Goal: Task Accomplishment & Management: Use online tool/utility

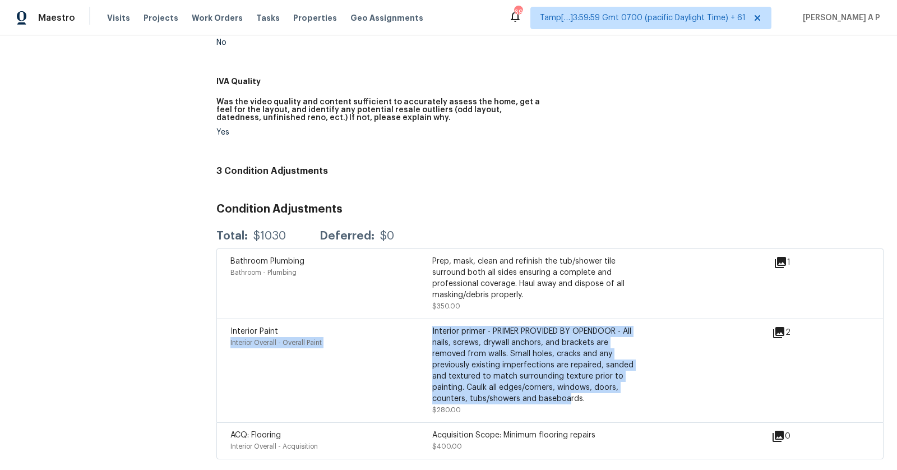
scroll to position [377, 0]
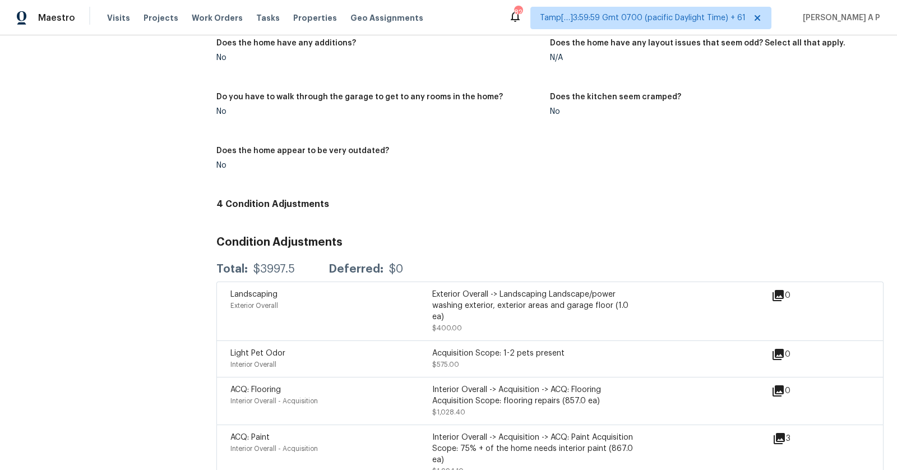
scroll to position [1154, 0]
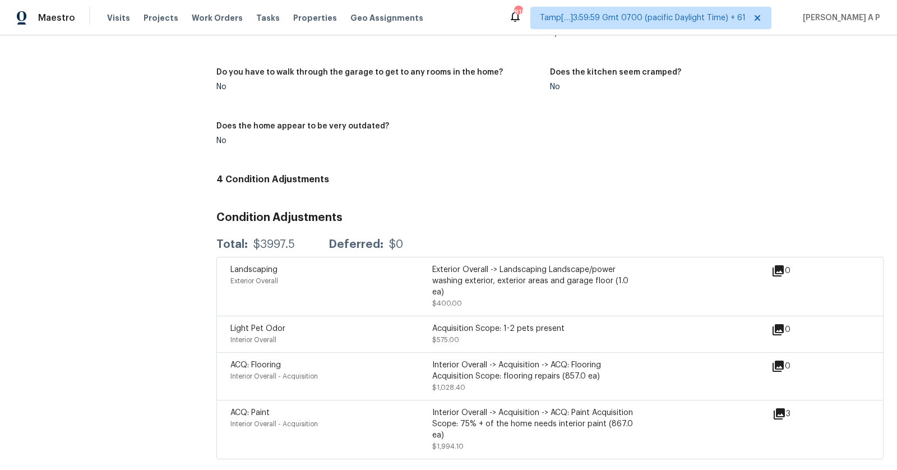
click at [285, 363] on div "ACQ: Flooring" at bounding box center [331, 364] width 202 height 11
click at [303, 373] on span "Interior Overall - Acquisition" at bounding box center [273, 376] width 87 height 7
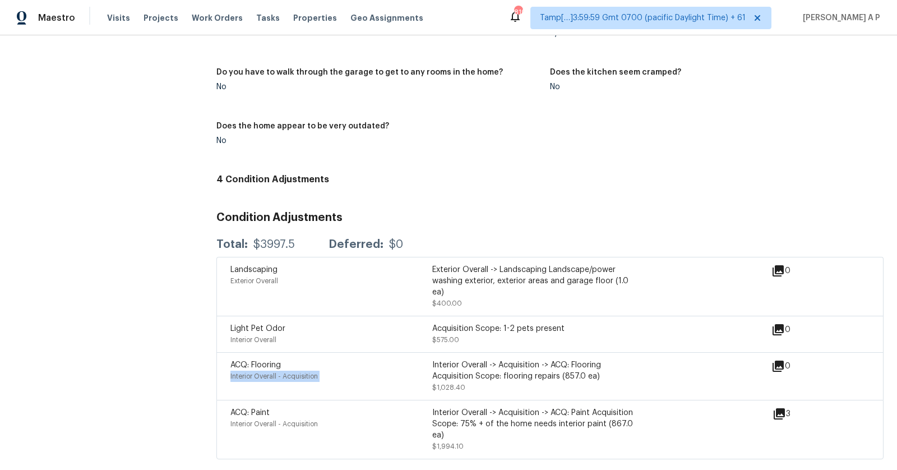
click at [303, 373] on span "Interior Overall - Acquisition" at bounding box center [273, 376] width 87 height 7
click at [309, 421] on span "Interior Overall - Acquisition" at bounding box center [273, 423] width 87 height 7
click at [398, 367] on div "ACQ: Flooring" at bounding box center [331, 364] width 202 height 11
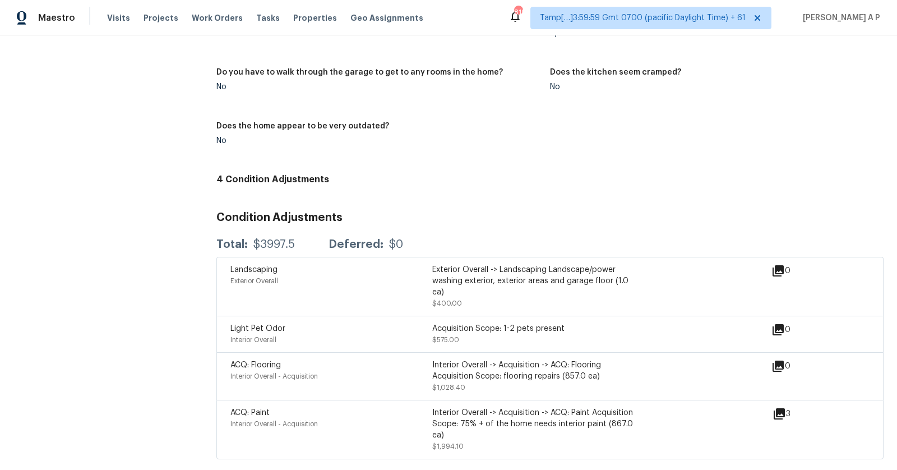
click at [398, 367] on div "ACQ: Flooring" at bounding box center [331, 364] width 202 height 11
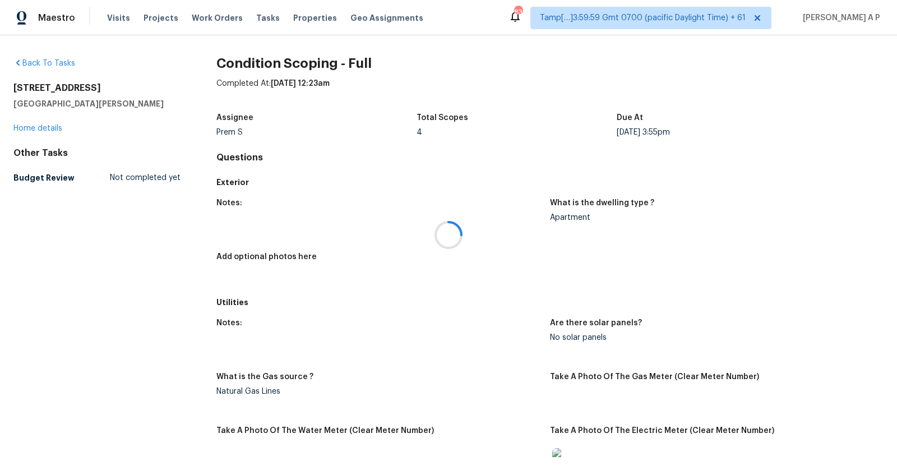
click at [63, 125] on div at bounding box center [448, 235] width 897 height 470
click at [58, 127] on div at bounding box center [448, 235] width 897 height 470
click at [52, 127] on link "Home details" at bounding box center [37, 128] width 49 height 8
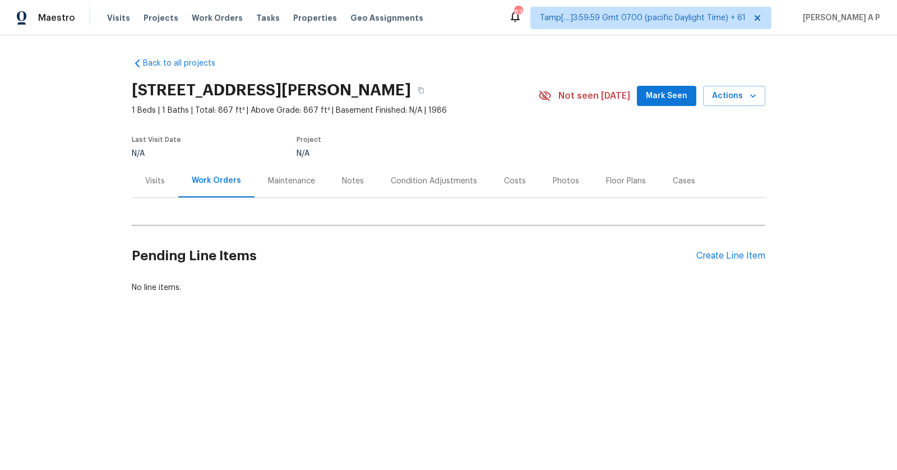
click at [415, 174] on div "Condition Adjustments" at bounding box center [433, 180] width 113 height 33
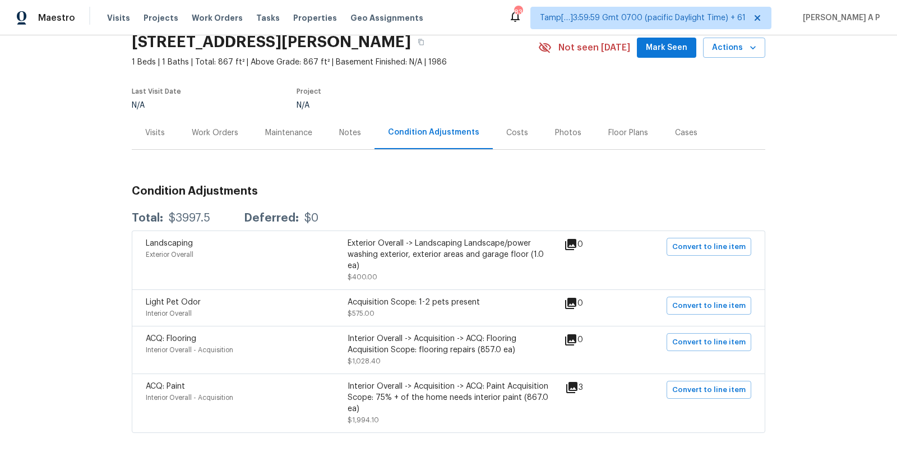
scroll to position [78, 0]
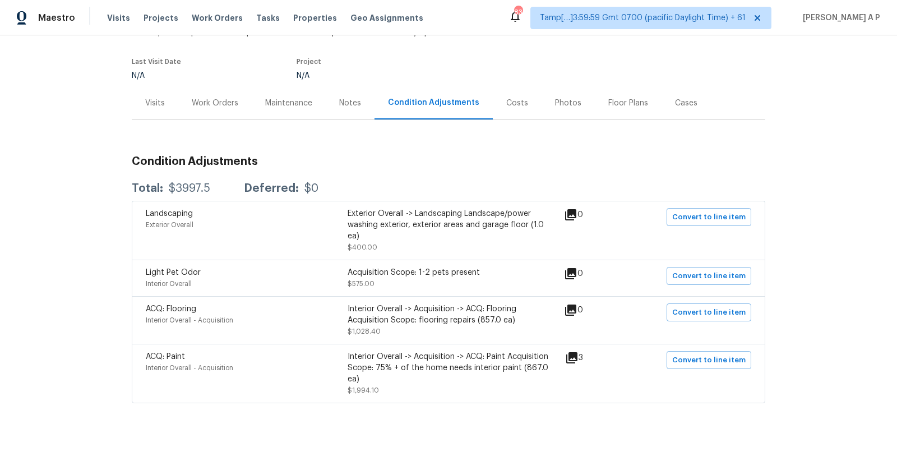
click at [510, 186] on div "Total: $3997.5 Deferred: $0" at bounding box center [448, 188] width 633 height 25
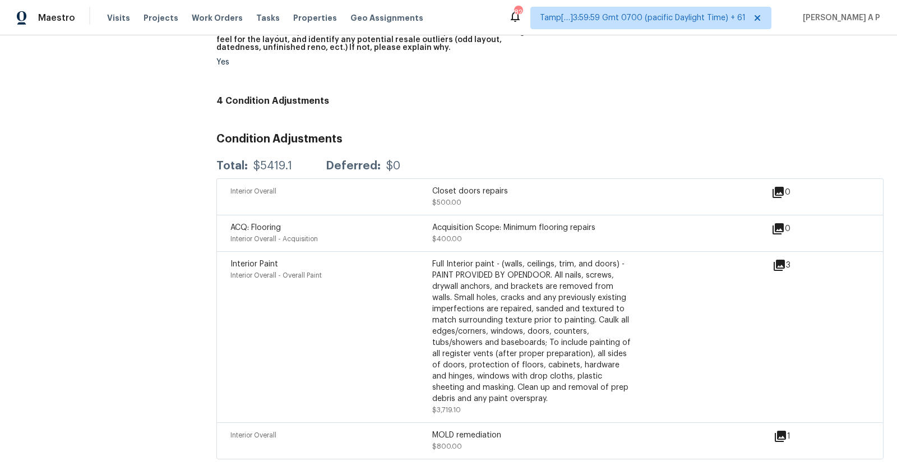
scroll to position [629, 0]
click at [747, 30] on div "Maestro Visits Projects Work Orders Tasks Properties Geo Assignments 820 Tamp[……" at bounding box center [448, 17] width 897 height 35
click at [782, 432] on icon at bounding box center [780, 435] width 11 height 11
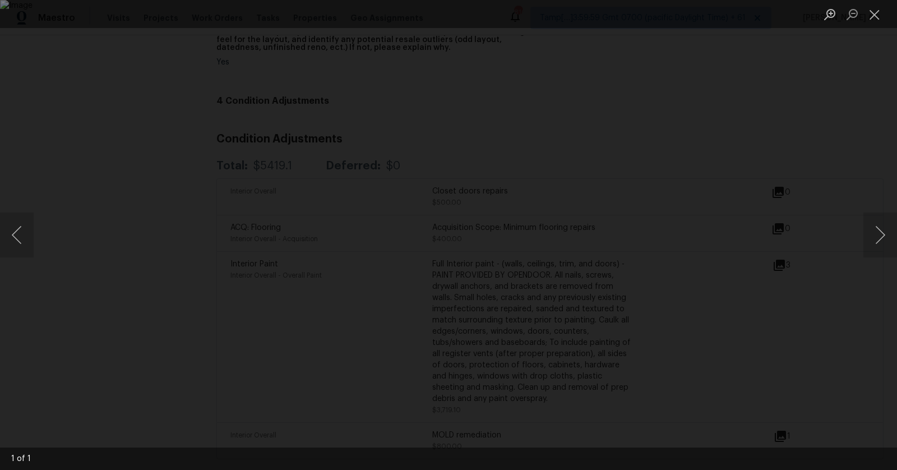
click at [796, 378] on div "Lightbox" at bounding box center [448, 235] width 897 height 470
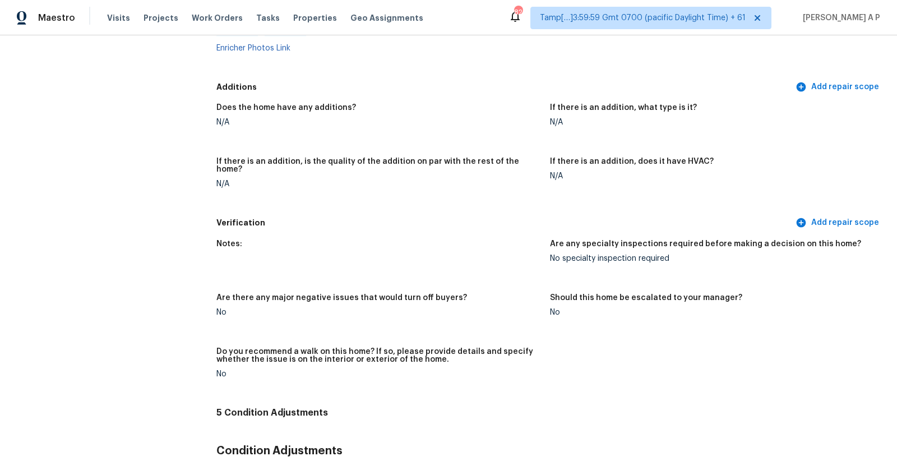
scroll to position [2242, 0]
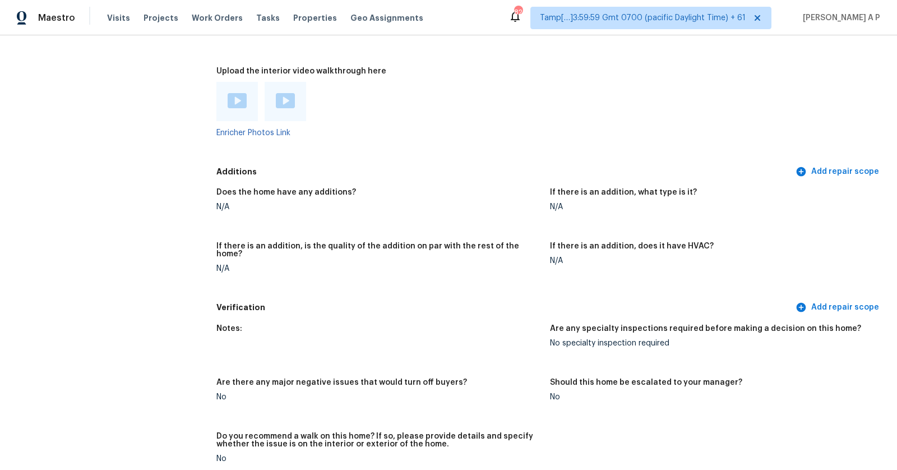
click at [240, 93] on img at bounding box center [237, 100] width 19 height 15
click at [286, 93] on img at bounding box center [285, 100] width 19 height 15
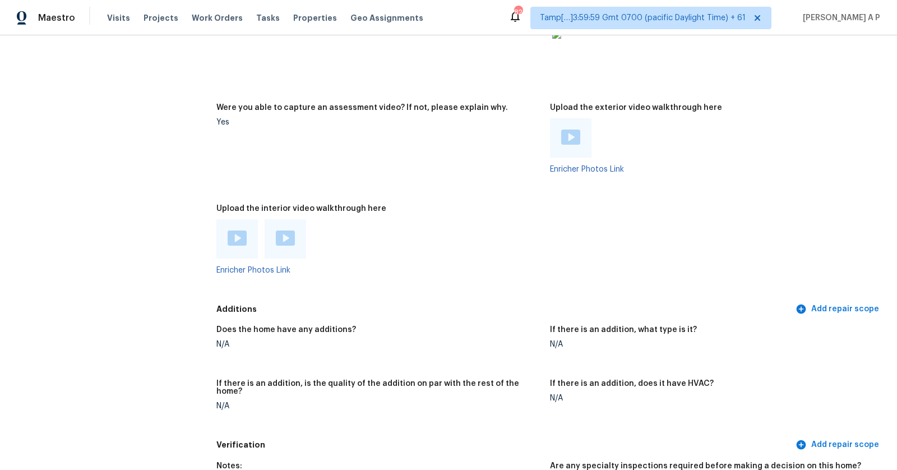
scroll to position [2107, 0]
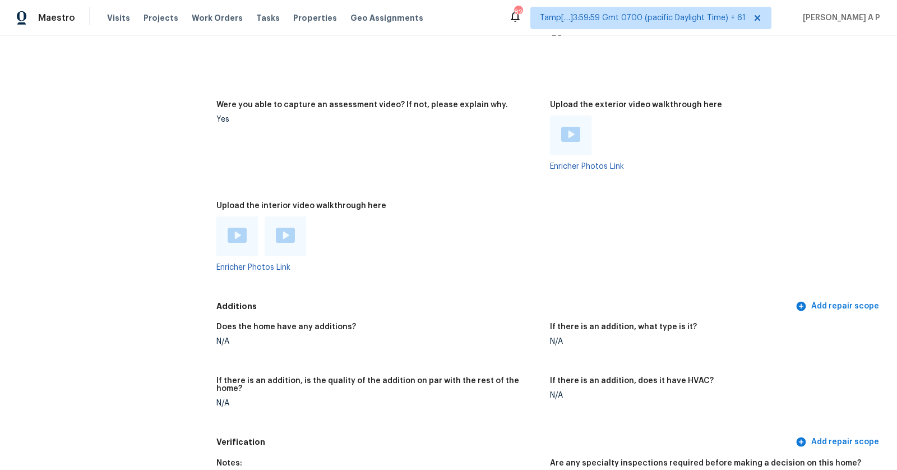
click at [499, 178] on figure "Were you able to capture an assessment video? If not, please explain why. Yes" at bounding box center [382, 144] width 333 height 87
click at [543, 208] on figure "Upload the interior video walkthrough here Enricher Photos Link" at bounding box center [382, 245] width 333 height 87
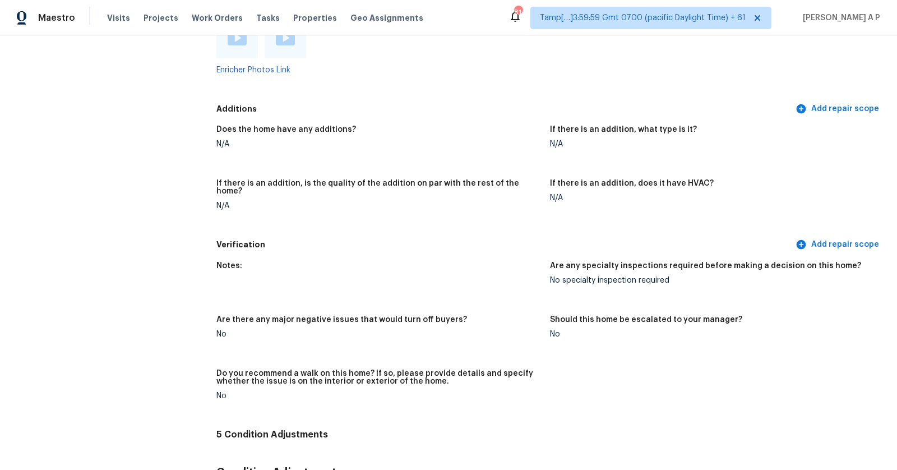
scroll to position [2304, 0]
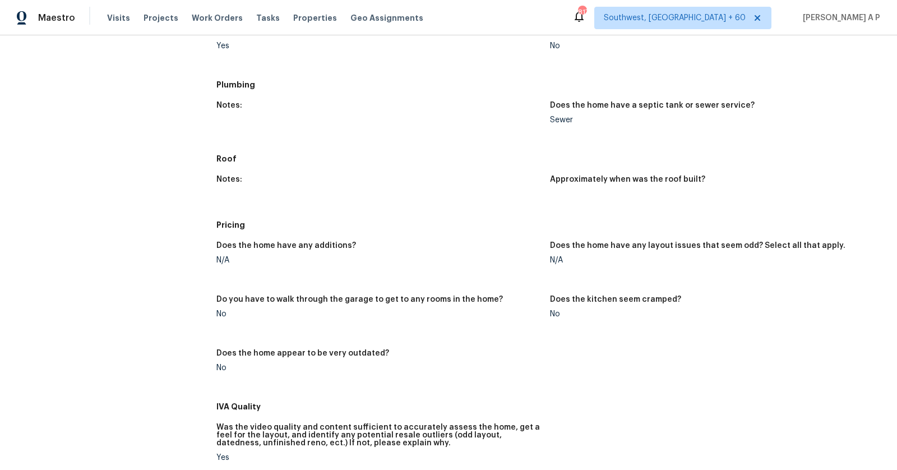
scroll to position [370, 0]
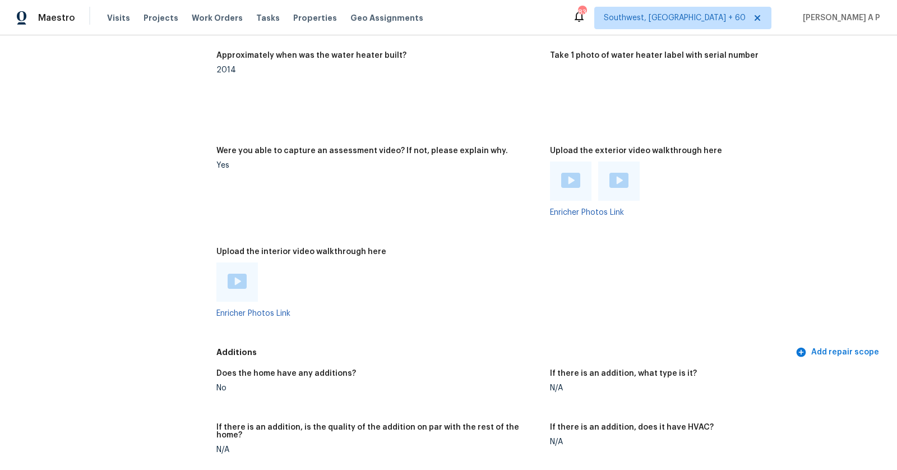
scroll to position [2272, 0]
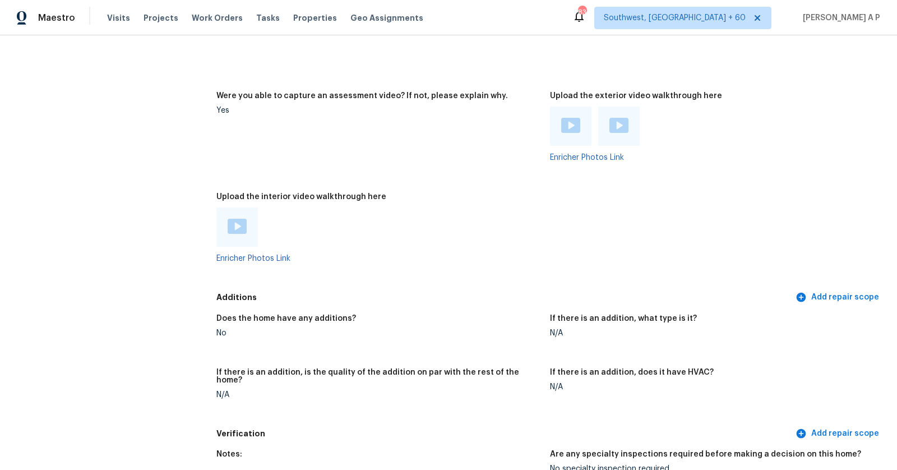
click at [239, 224] on img at bounding box center [237, 226] width 19 height 15
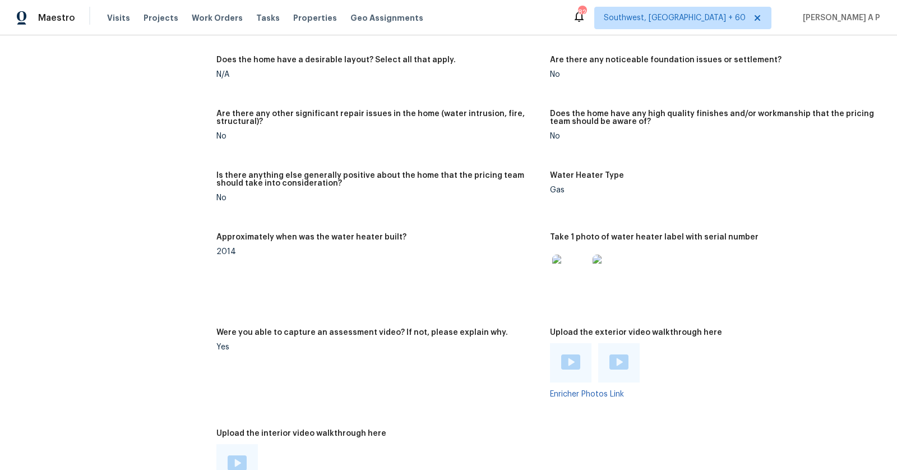
scroll to position [2147, 0]
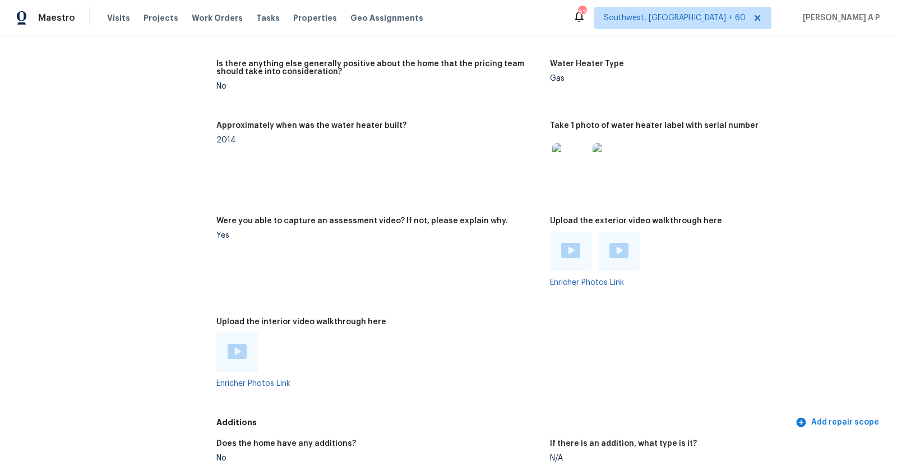
click at [234, 350] on img at bounding box center [237, 351] width 19 height 15
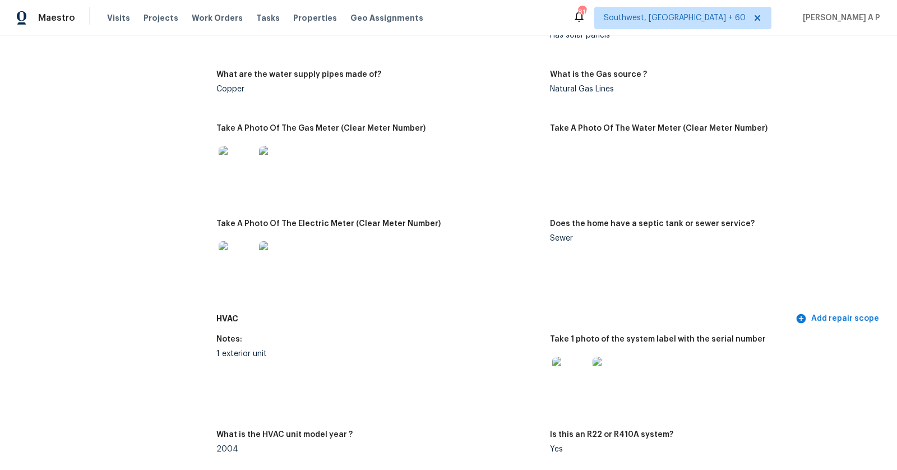
scroll to position [764, 0]
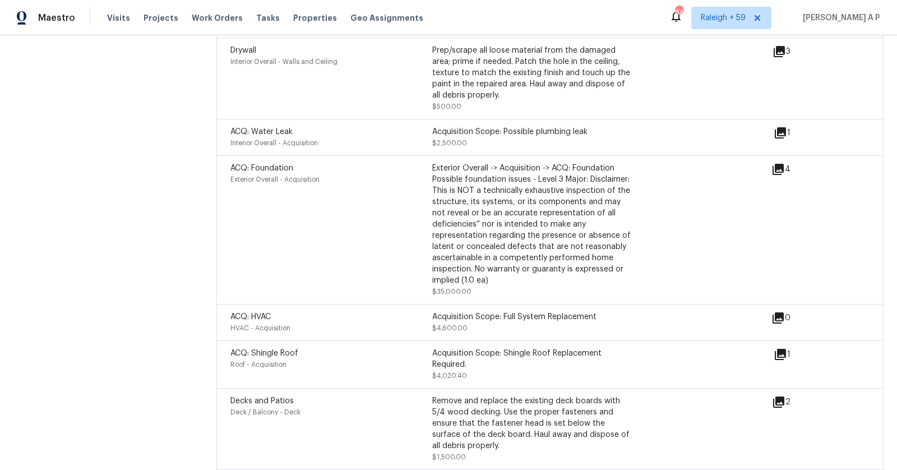
scroll to position [1787, 0]
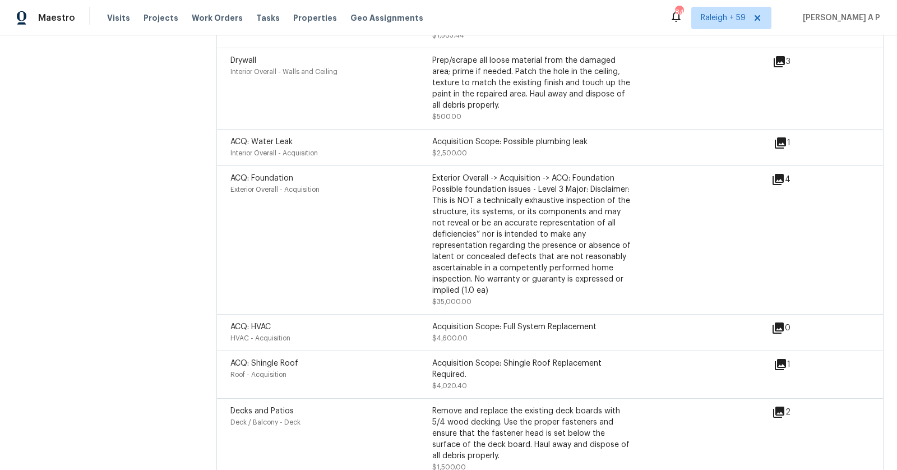
click at [783, 174] on icon at bounding box center [777, 179] width 11 height 11
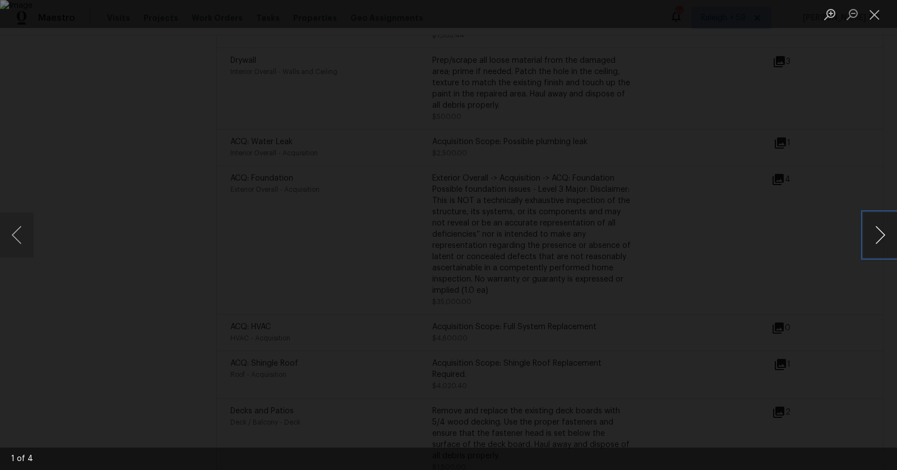
click at [888, 234] on button "Next image" at bounding box center [880, 234] width 34 height 45
click at [785, 223] on div "Lightbox" at bounding box center [448, 235] width 897 height 470
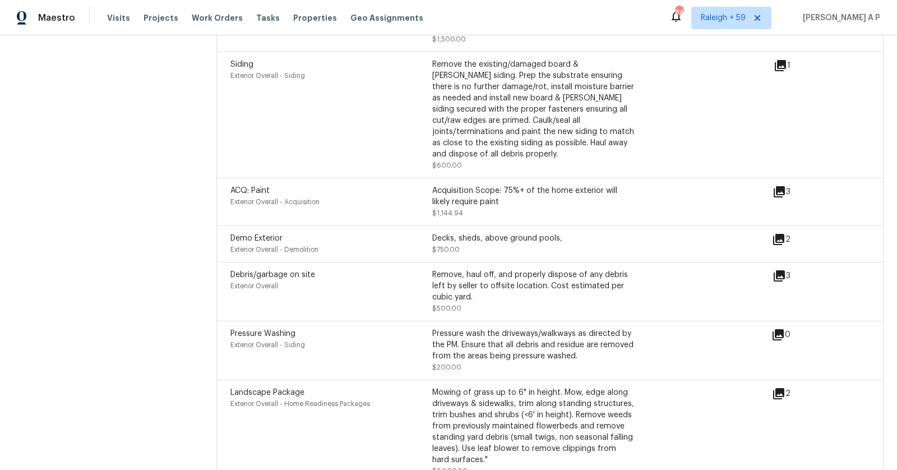
scroll to position [2218, 0]
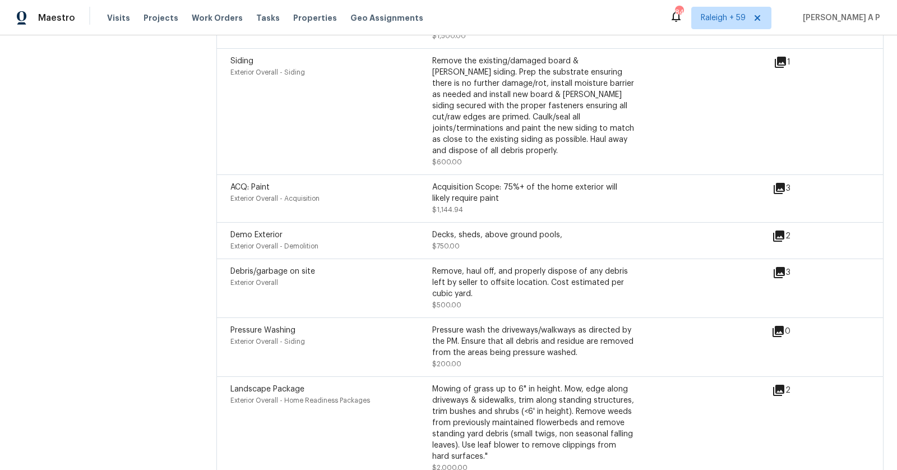
click at [786, 229] on div "2" at bounding box center [799, 235] width 54 height 13
click at [778, 229] on icon at bounding box center [778, 235] width 13 height 13
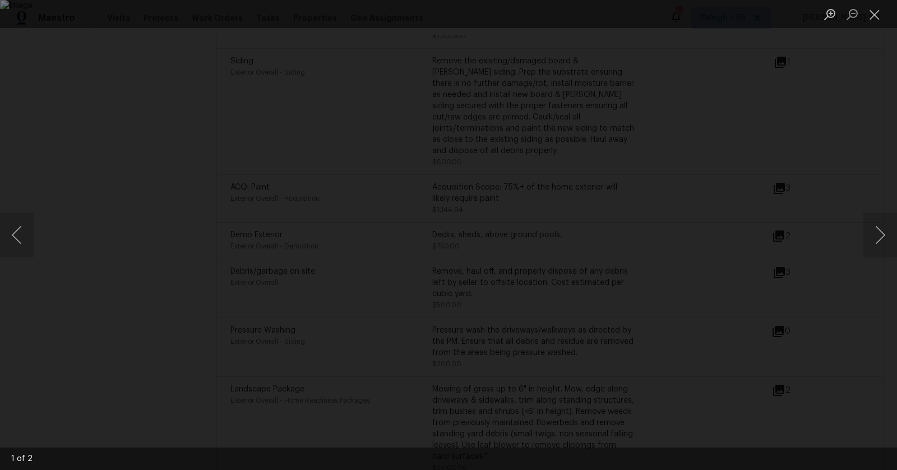
click at [699, 239] on img "Lightbox" at bounding box center [448, 235] width 897 height 470
click at [877, 247] on button "Next image" at bounding box center [880, 234] width 34 height 45
click at [830, 197] on div "Lightbox" at bounding box center [448, 235] width 897 height 470
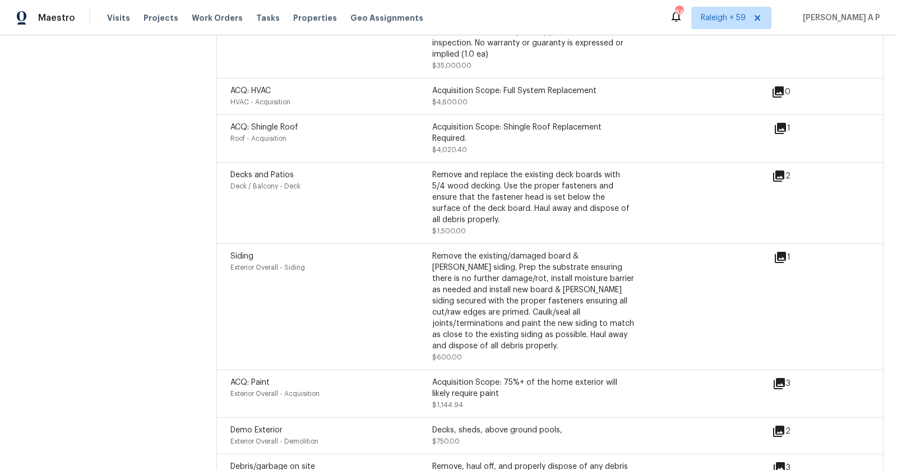
scroll to position [2021, 0]
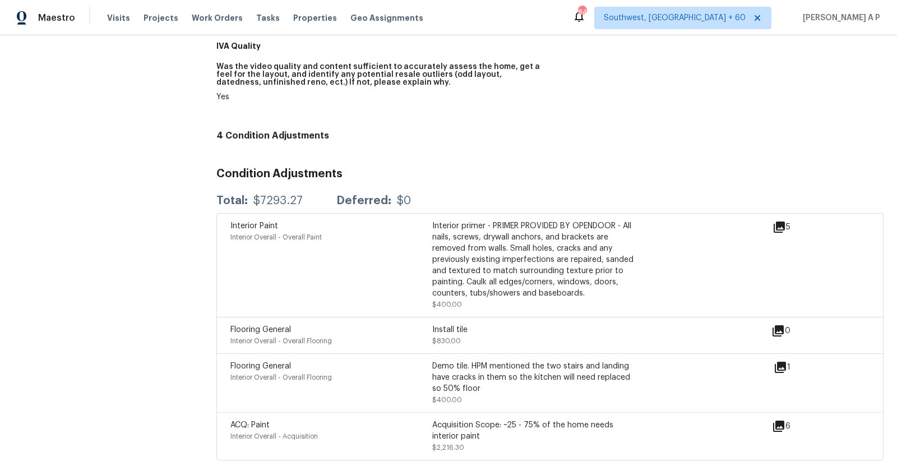
scroll to position [533, 0]
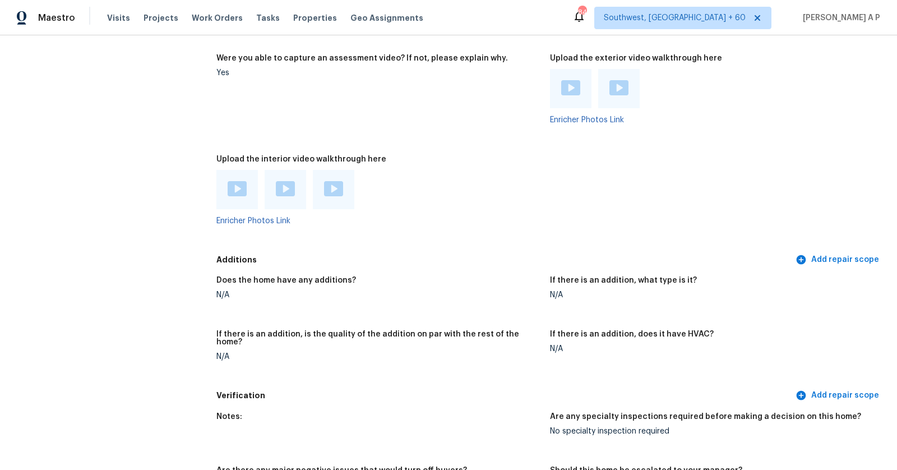
scroll to position [2166, 0]
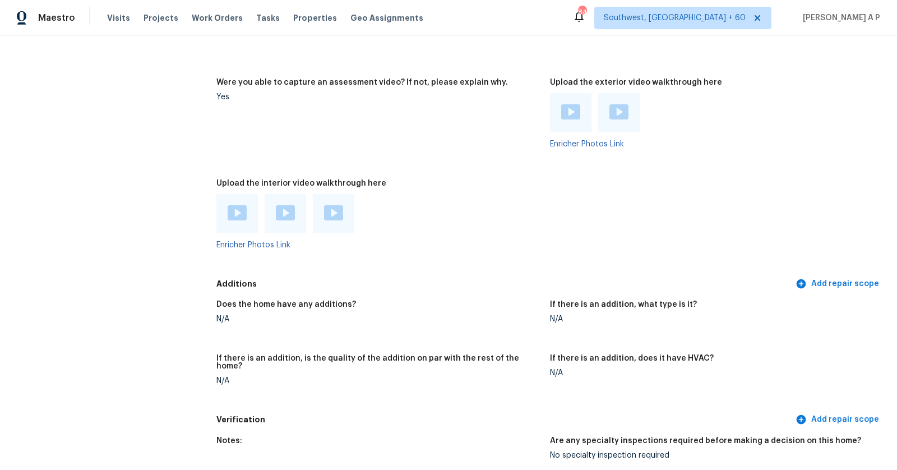
click at [226, 207] on div at bounding box center [236, 213] width 41 height 39
click at [240, 210] on img at bounding box center [237, 212] width 19 height 15
click at [293, 198] on div at bounding box center [285, 213] width 41 height 39
click at [290, 208] on img at bounding box center [285, 212] width 19 height 15
click at [330, 208] on img at bounding box center [333, 212] width 19 height 15
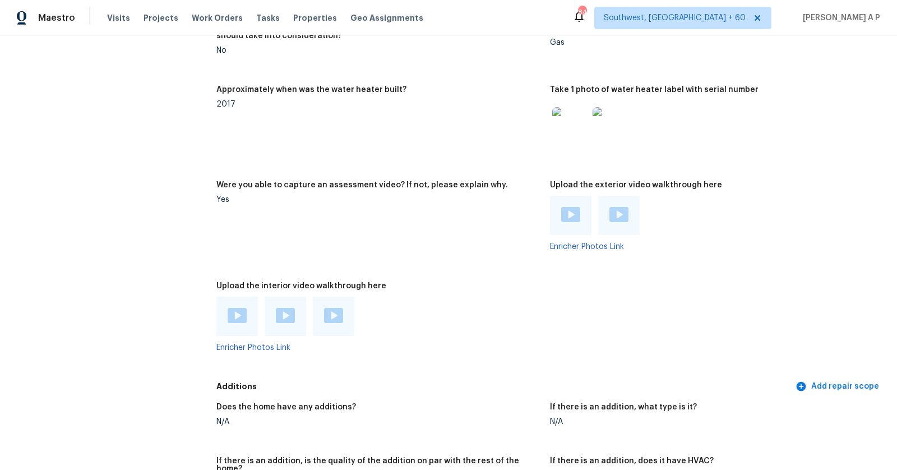
scroll to position [2030, 0]
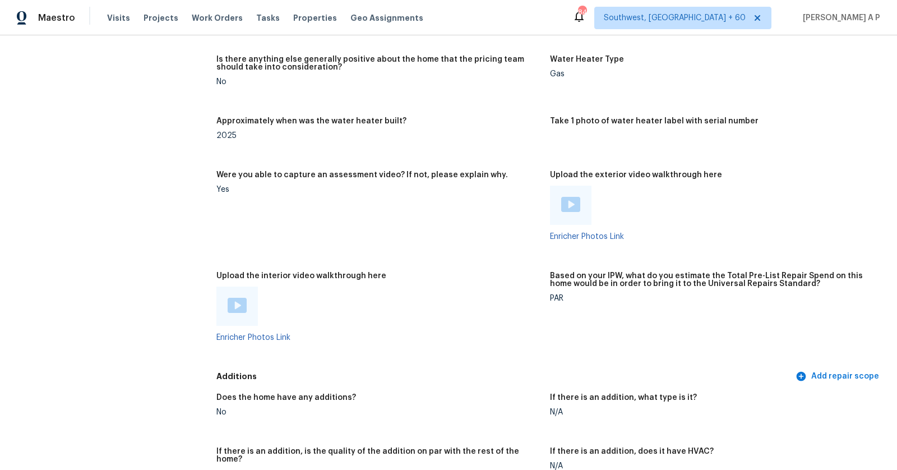
scroll to position [2232, 0]
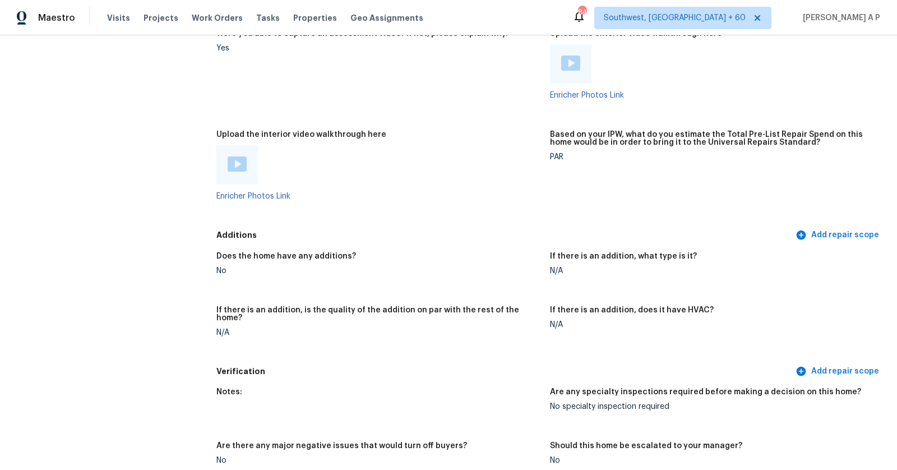
click at [242, 168] on img at bounding box center [237, 163] width 19 height 15
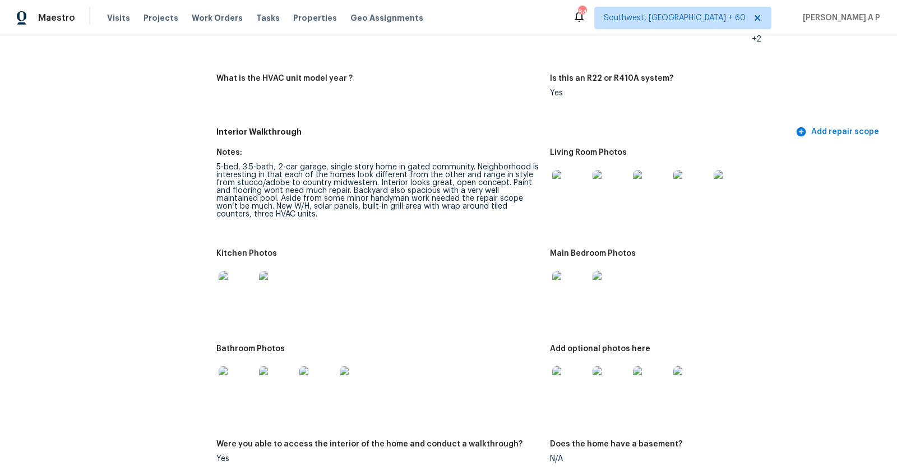
scroll to position [1658, 0]
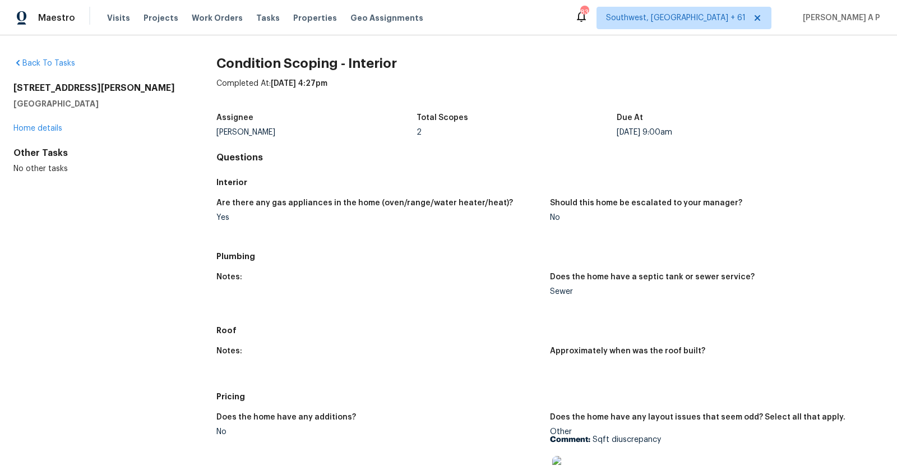
scroll to position [433, 0]
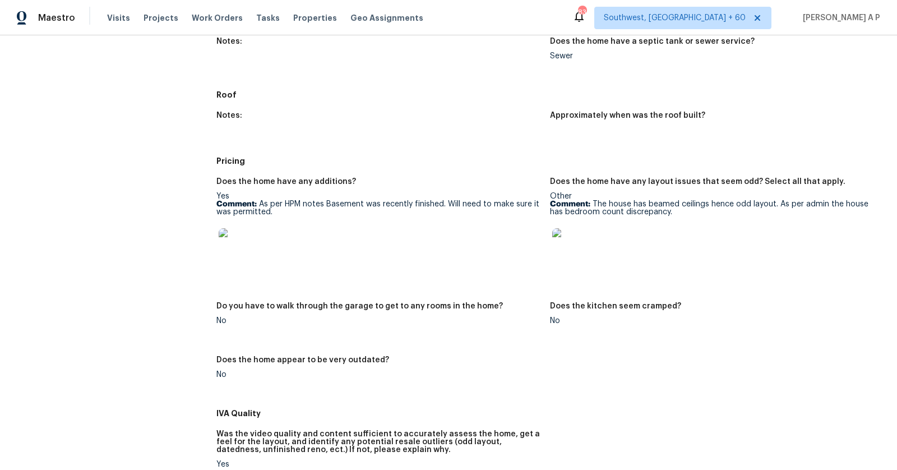
scroll to position [384, 0]
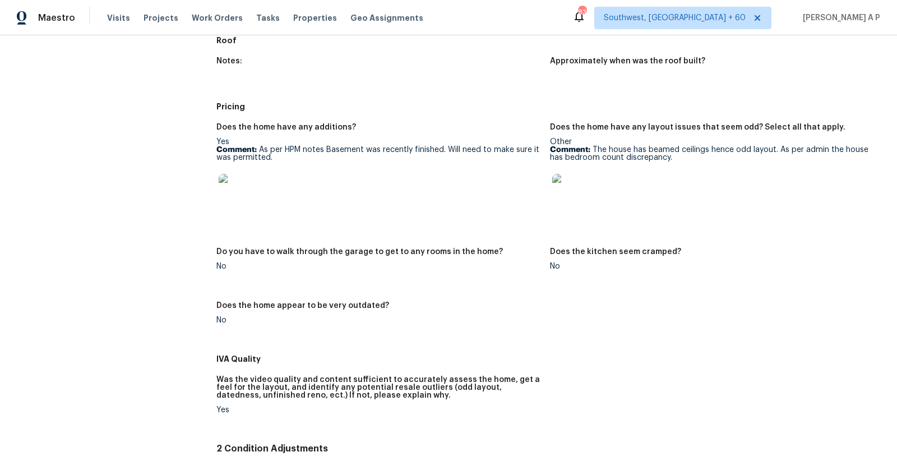
click at [512, 68] on div "Notes:" at bounding box center [378, 64] width 325 height 15
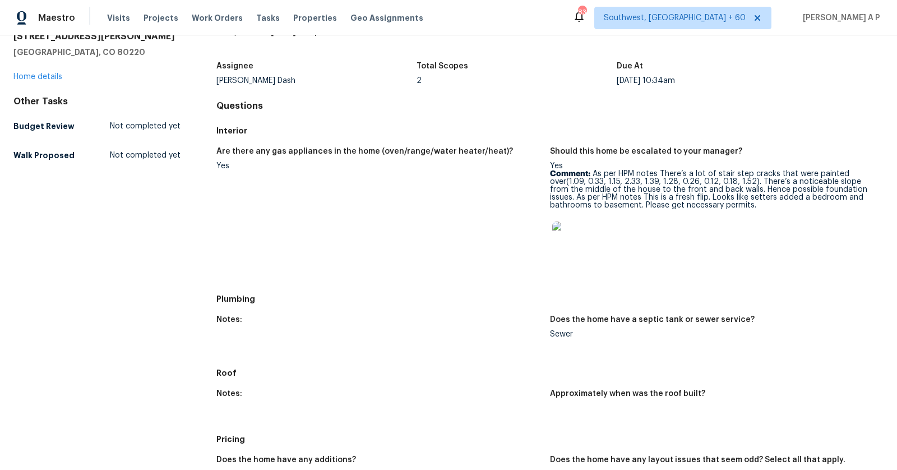
scroll to position [42, 0]
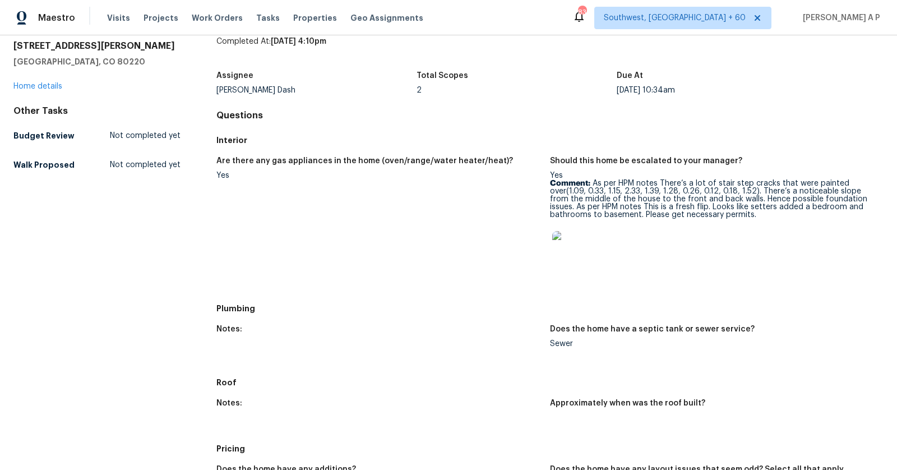
click at [710, 41] on div "Completed At: [DATE] 4:10pm" at bounding box center [549, 50] width 667 height 29
click at [744, 25] on span "Southwest, FL + 60" at bounding box center [682, 18] width 177 height 22
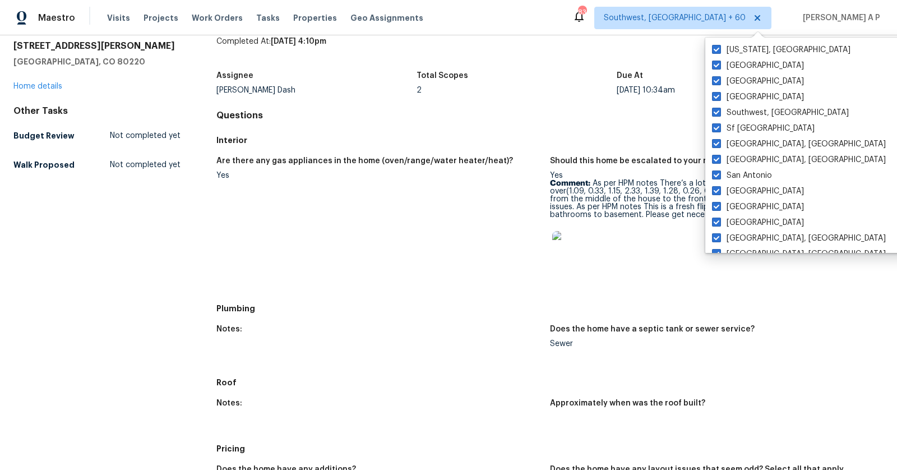
click at [320, 239] on figure "Are there any gas appliances in the home (oven/range/water heater/heat)? Yes" at bounding box center [382, 224] width 333 height 135
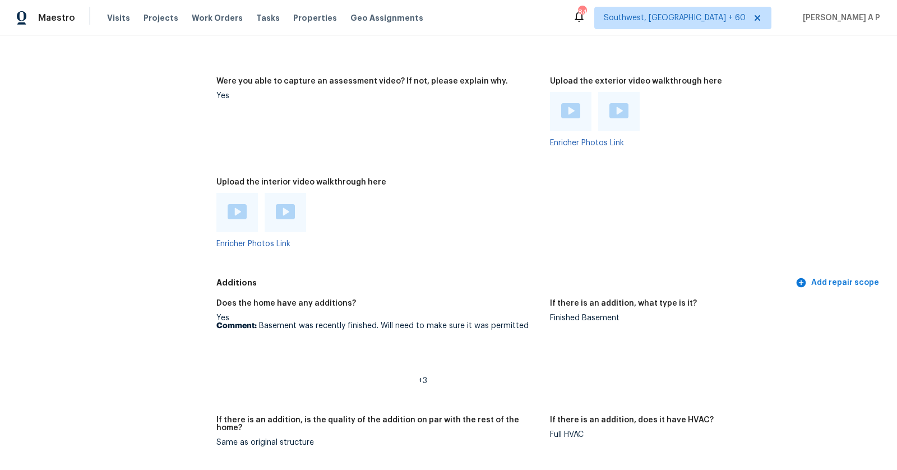
scroll to position [2621, 0]
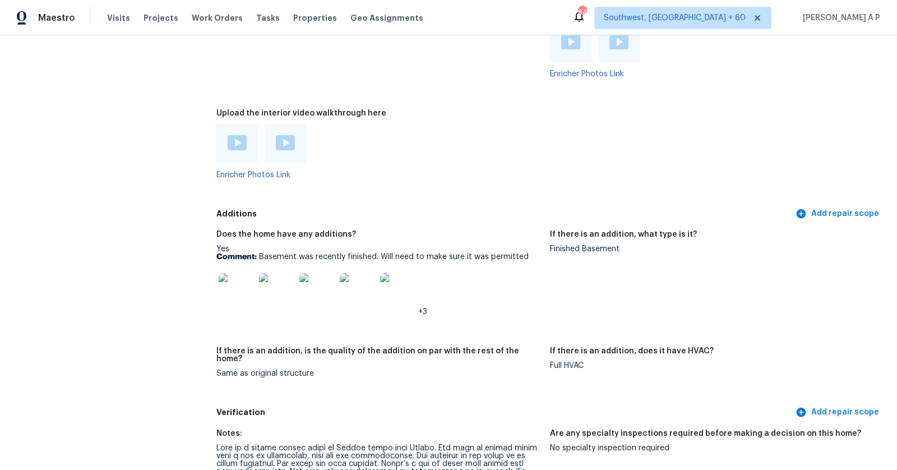
click at [242, 142] on img at bounding box center [237, 142] width 19 height 15
click at [291, 138] on img at bounding box center [285, 142] width 19 height 15
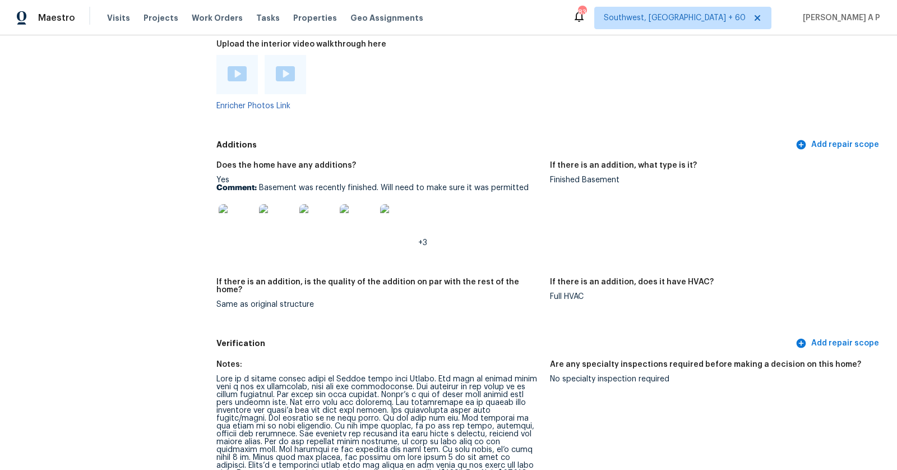
scroll to position [3294, 0]
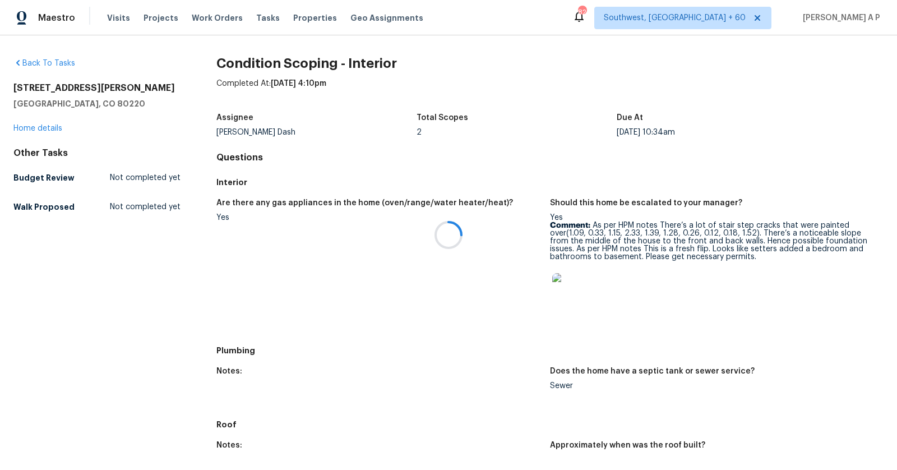
click at [43, 130] on div at bounding box center [448, 235] width 897 height 470
click at [45, 127] on div at bounding box center [448, 235] width 897 height 470
click at [45, 127] on link "Home details" at bounding box center [37, 128] width 49 height 8
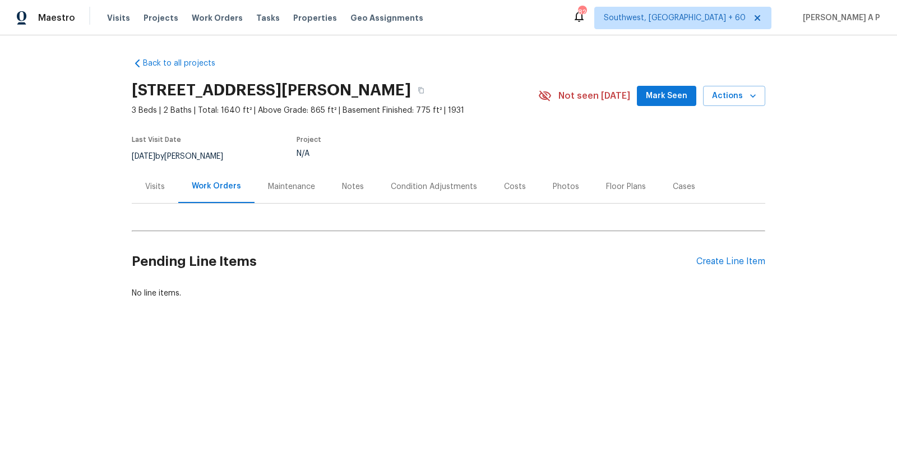
click at [425, 185] on div "Condition Adjustments" at bounding box center [434, 186] width 86 height 11
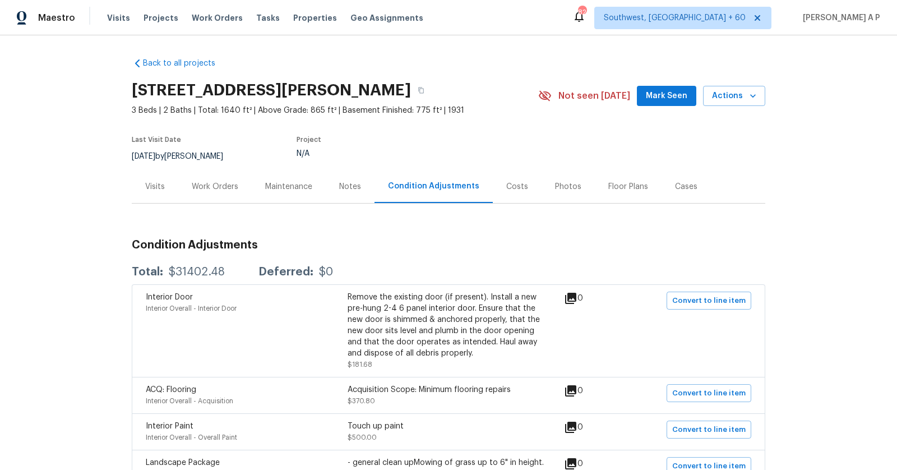
click at [213, 184] on div "Work Orders" at bounding box center [215, 186] width 47 height 11
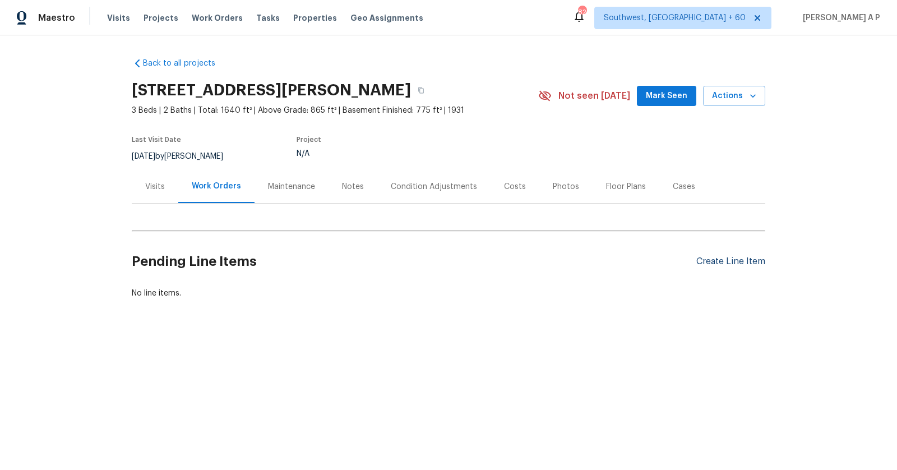
click at [748, 262] on div "Create Line Item" at bounding box center [730, 261] width 69 height 11
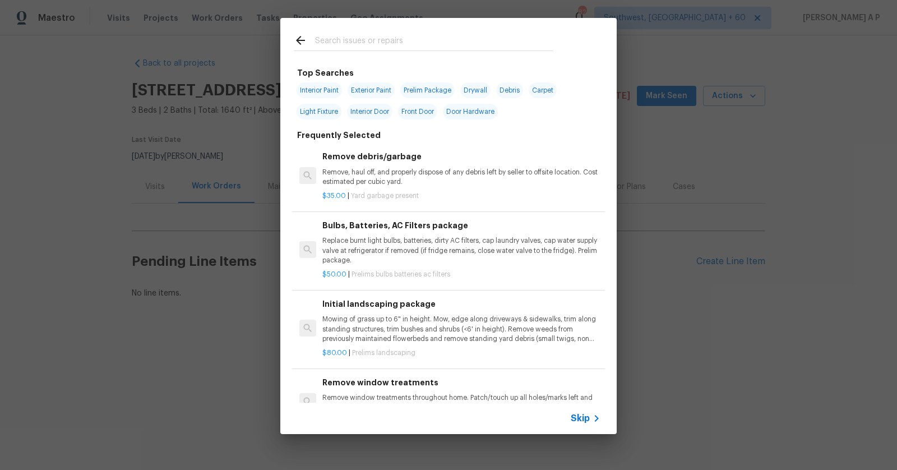
click at [579, 415] on span "Skip" at bounding box center [580, 418] width 19 height 11
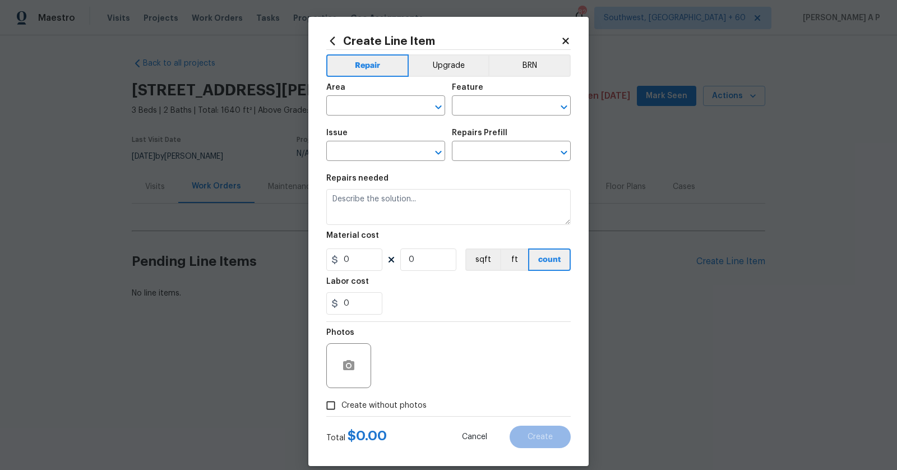
click at [570, 38] on div "Create Line Item Repair Upgrade BRN Area ​ Feature ​ Issue ​ Repairs Prefill ​ …" at bounding box center [448, 241] width 280 height 449
click at [568, 39] on icon at bounding box center [565, 41] width 6 height 6
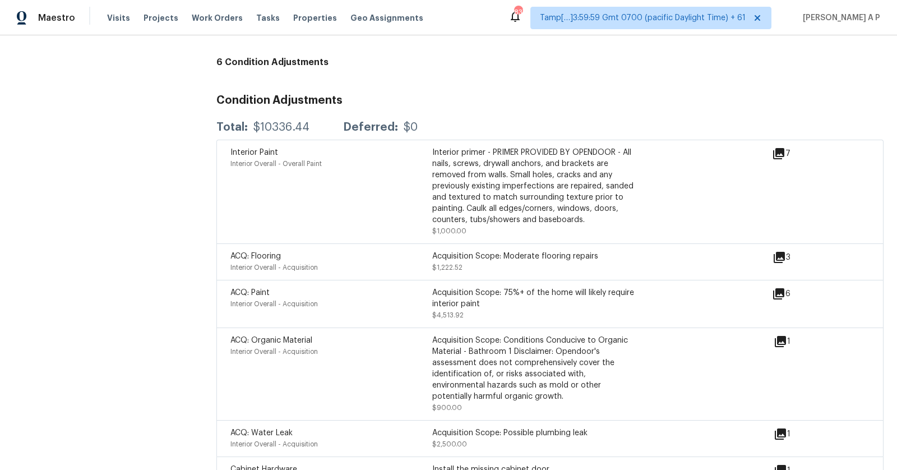
scroll to position [766, 0]
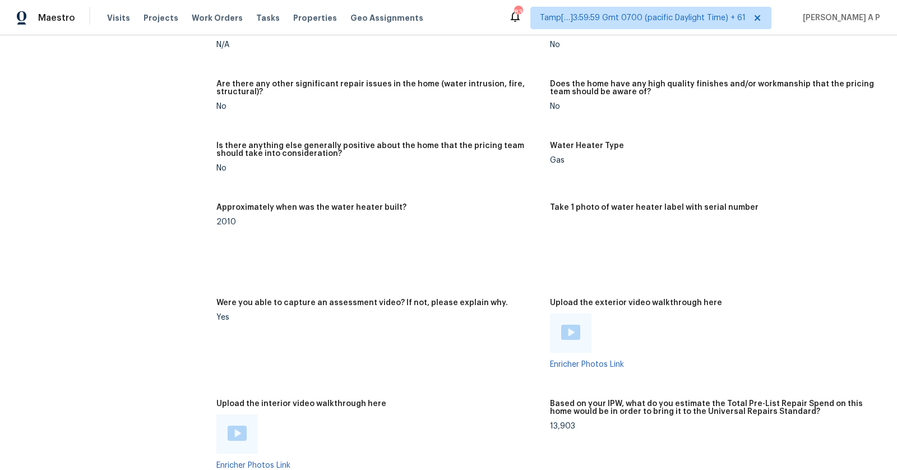
scroll to position [2264, 0]
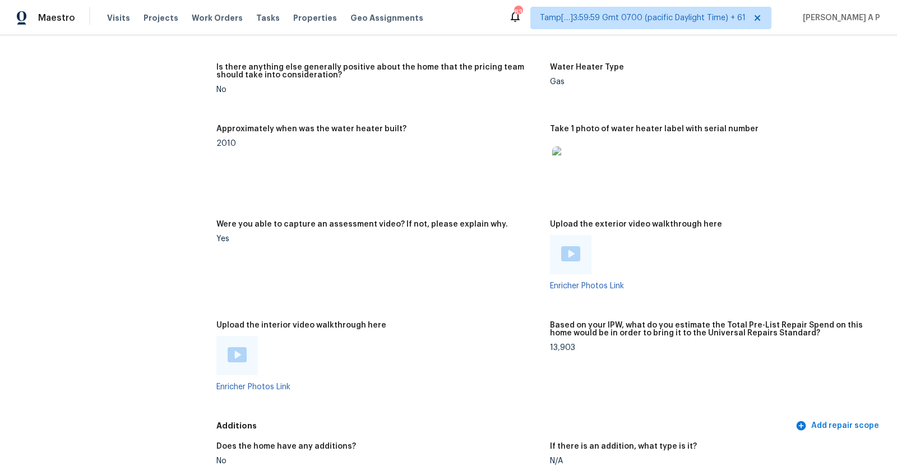
click at [246, 350] on div at bounding box center [236, 355] width 41 height 39
click at [239, 347] on img at bounding box center [237, 354] width 19 height 15
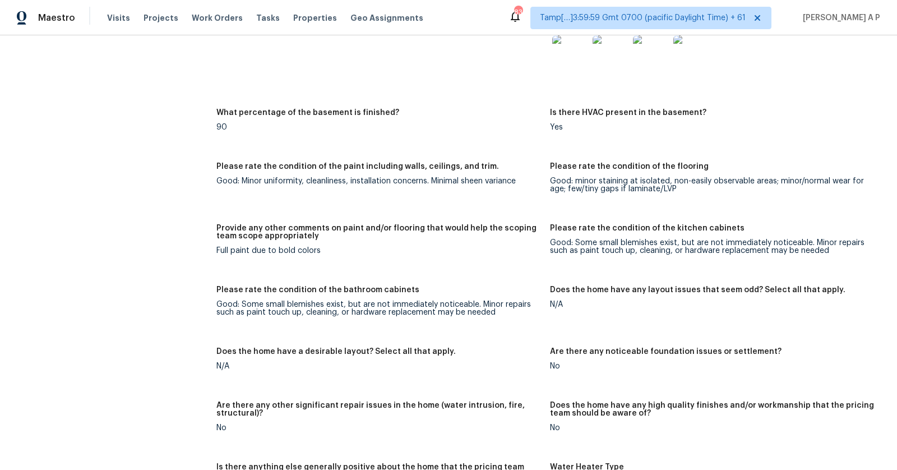
scroll to position [1864, 0]
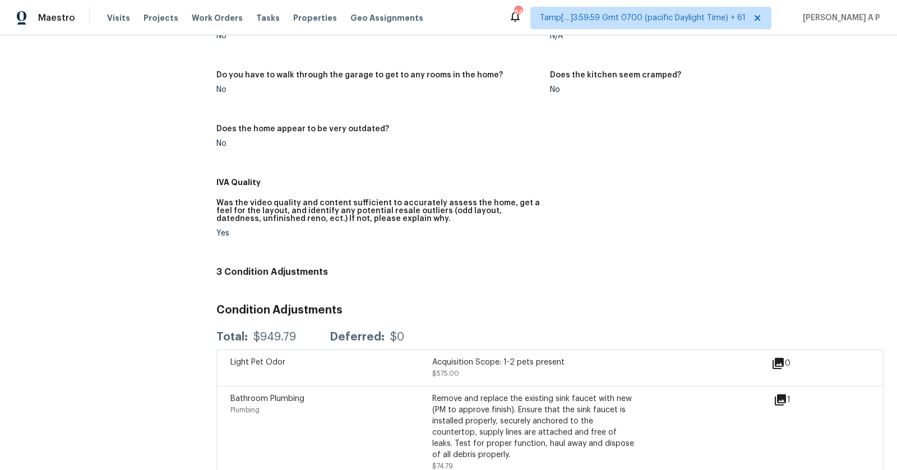
scroll to position [526, 0]
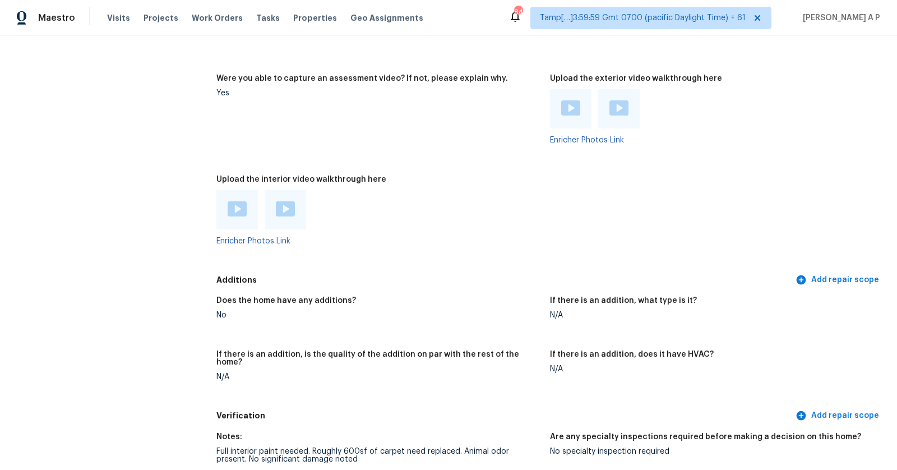
scroll to position [2327, 0]
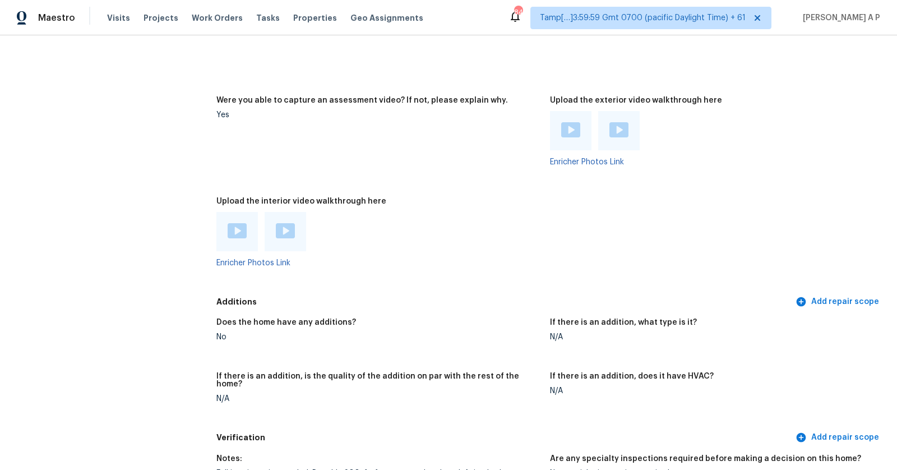
click at [240, 232] on img at bounding box center [237, 230] width 19 height 15
click at [293, 227] on img at bounding box center [285, 230] width 19 height 15
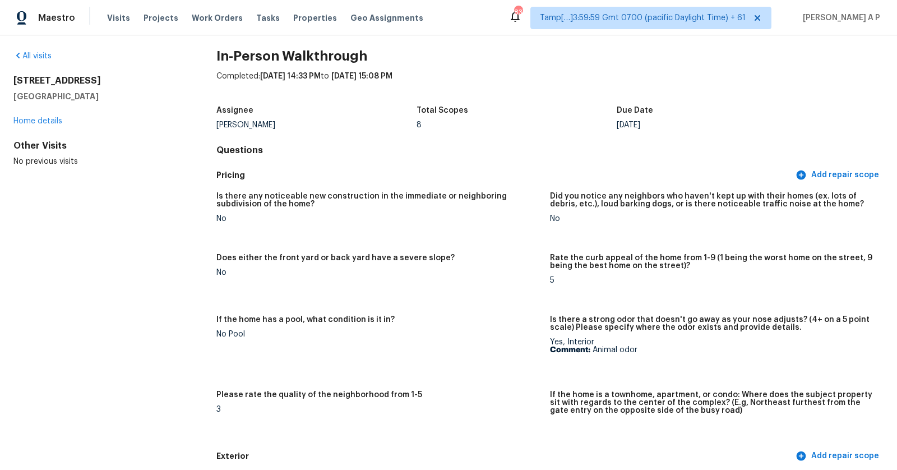
scroll to position [13, 0]
